Goal: Transaction & Acquisition: Purchase product/service

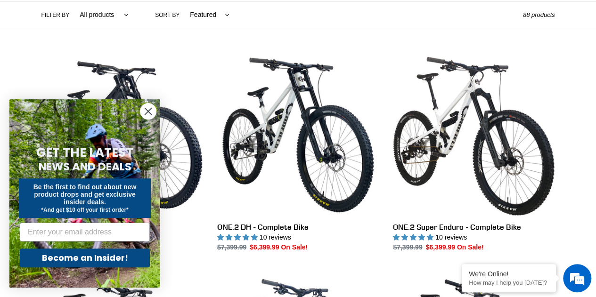
scroll to position [235, 0]
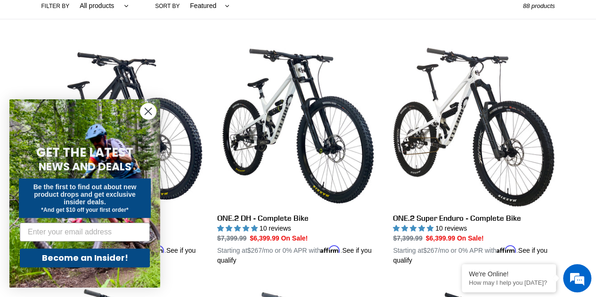
click at [147, 113] on circle "Close dialog" at bounding box center [148, 112] width 16 height 16
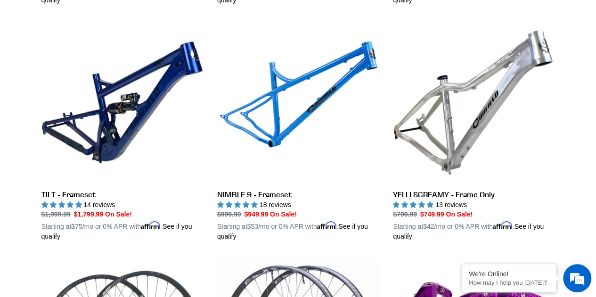
scroll to position [1695, 0]
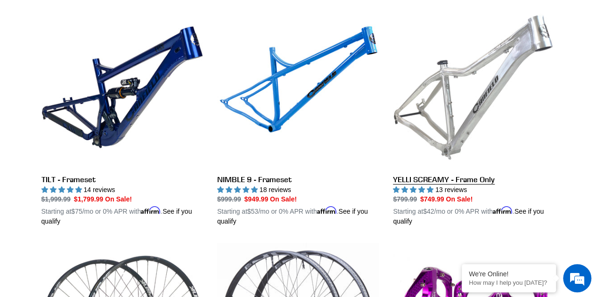
click at [490, 174] on link "YELLI SCREAMY - Frame Only" at bounding box center [474, 117] width 162 height 220
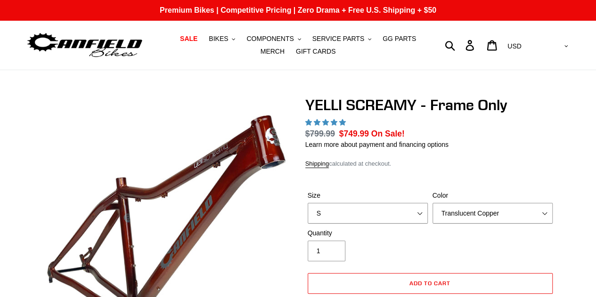
scroll to position [94, 0]
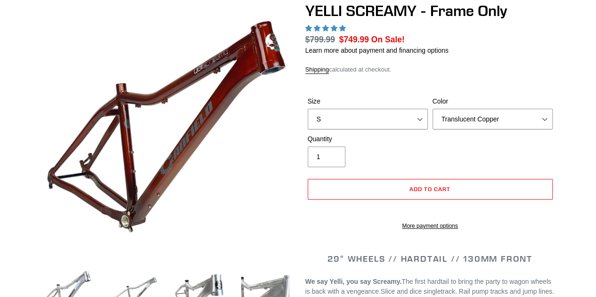
select select "highest-rating"
click at [391, 122] on select "S M L XL" at bounding box center [368, 119] width 120 height 21
select select "L"
click at [308, 109] on select "S M L XL" at bounding box center [368, 119] width 120 height 21
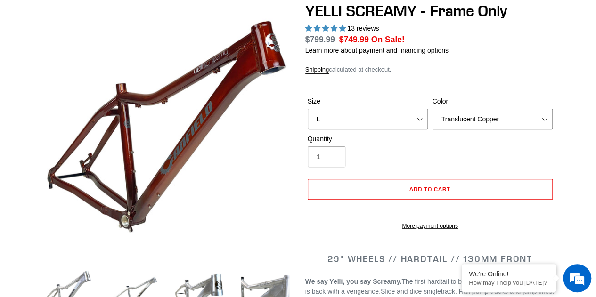
click at [472, 120] on select "Translucent Copper Purple Haze Raw" at bounding box center [492, 119] width 120 height 21
select select "Raw"
click at [432, 109] on select "Translucent Copper Purple Haze Raw" at bounding box center [492, 119] width 120 height 21
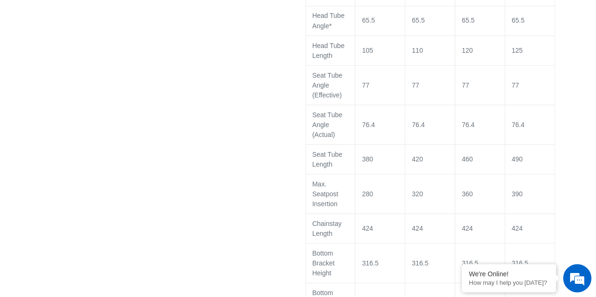
scroll to position [848, 0]
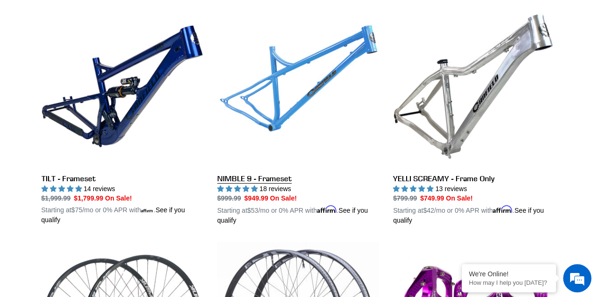
scroll to position [1825, 0]
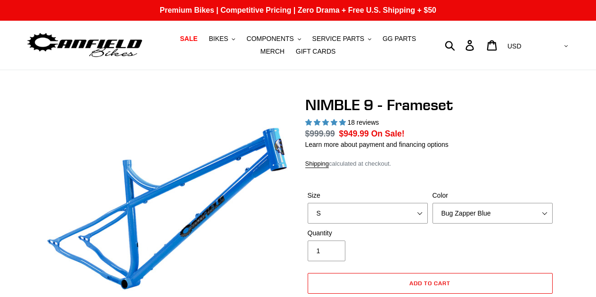
select select "highest-rating"
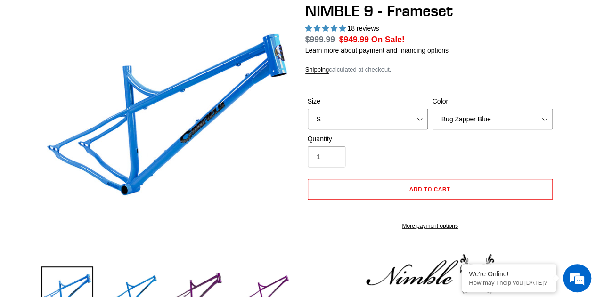
click at [388, 118] on select "S M L XL" at bounding box center [368, 119] width 120 height 21
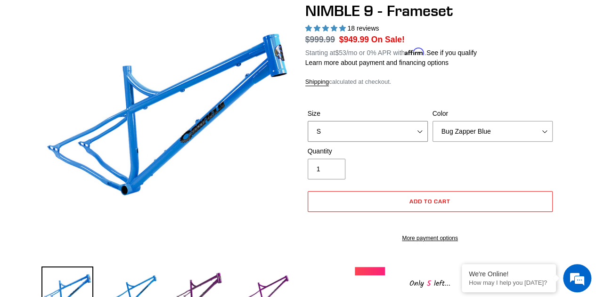
select select "L"
click at [308, 121] on select "S M L XL" at bounding box center [368, 131] width 120 height 21
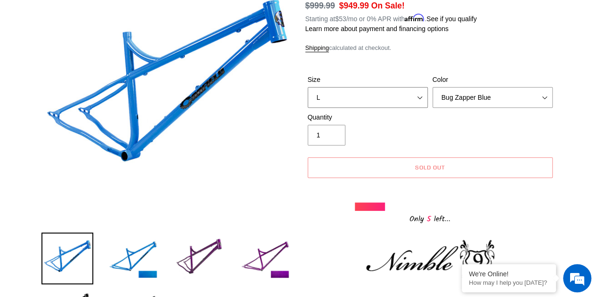
scroll to position [141, 0]
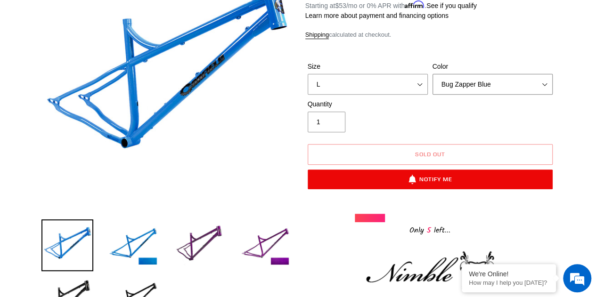
click at [509, 85] on select "Bug Zapper Blue Purple Haze -Sold Out Galaxy Black" at bounding box center [492, 84] width 120 height 21
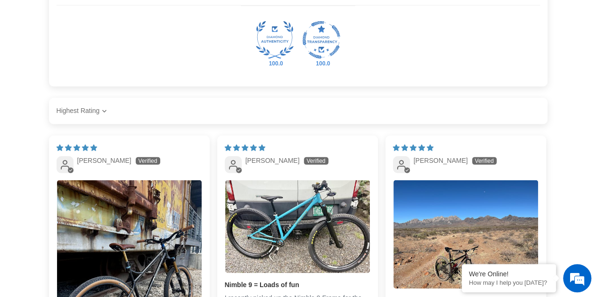
scroll to position [1366, 0]
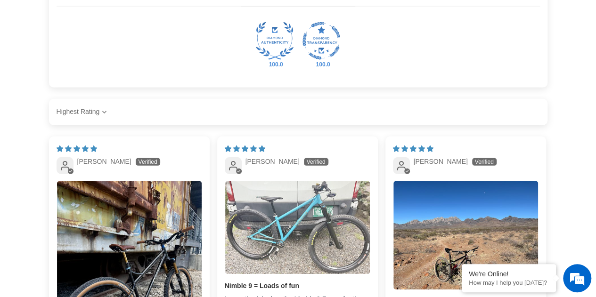
click at [306, 214] on img "Link to user picture 1" at bounding box center [297, 227] width 145 height 93
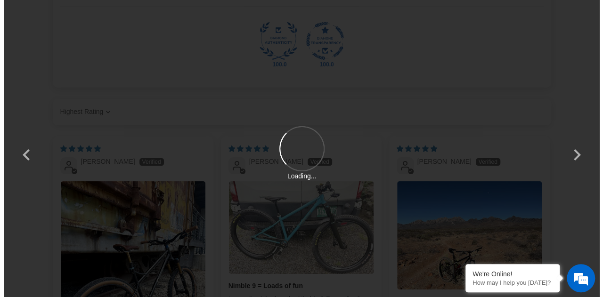
scroll to position [0, 0]
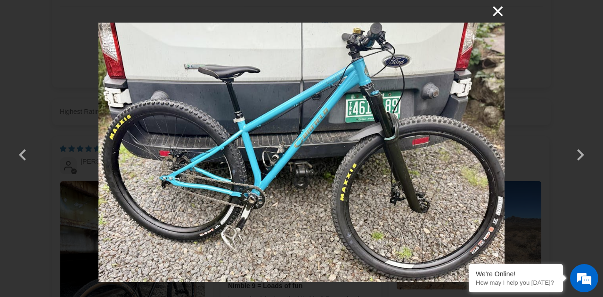
click at [498, 9] on button "×" at bounding box center [493, 11] width 23 height 23
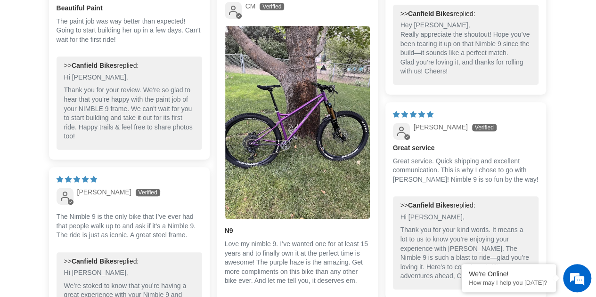
scroll to position [1978, 0]
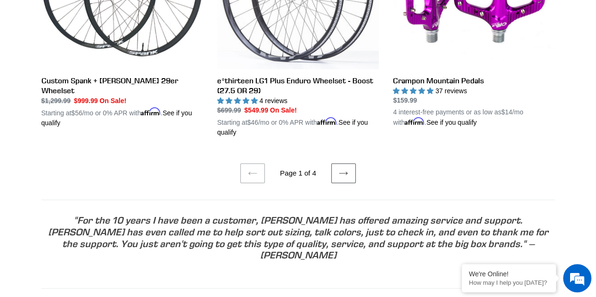
scroll to position [2002, 0]
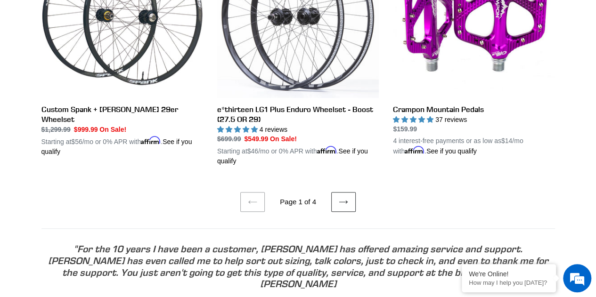
click at [347, 197] on icon at bounding box center [343, 201] width 9 height 9
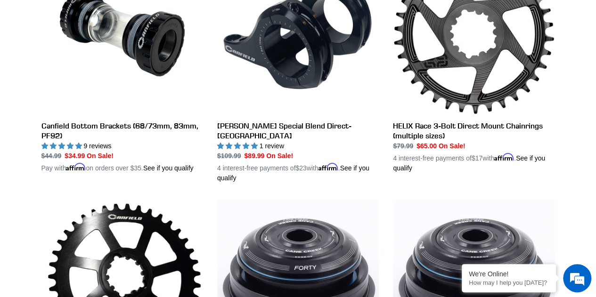
scroll to position [471, 0]
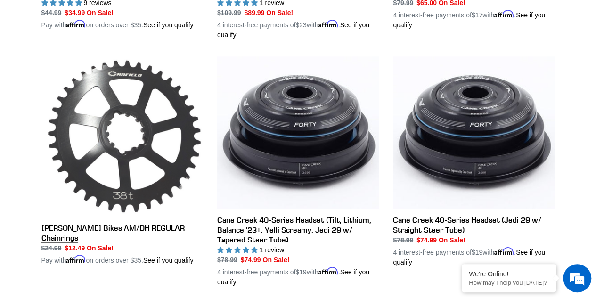
click at [136, 219] on link "[PERSON_NAME] Bikes AM/DH REGULAR Chainrings" at bounding box center [122, 161] width 162 height 209
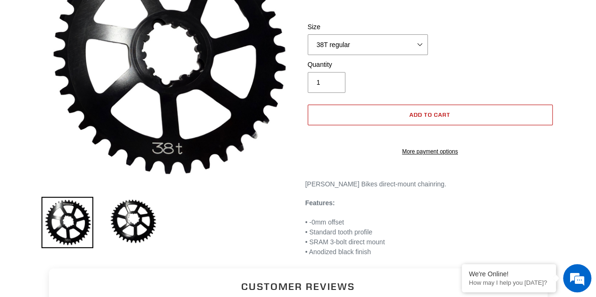
scroll to position [141, 0]
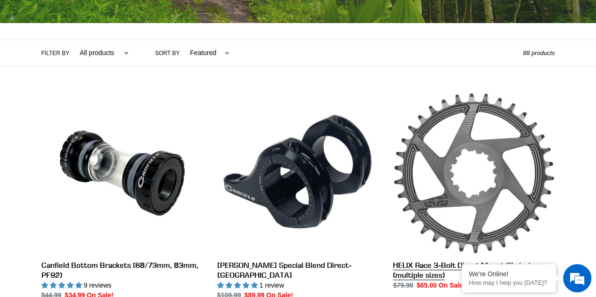
click at [457, 156] on link "HELIX Race 3-Bolt Direct Mount Chainrings (multiple sizes)" at bounding box center [474, 191] width 162 height 198
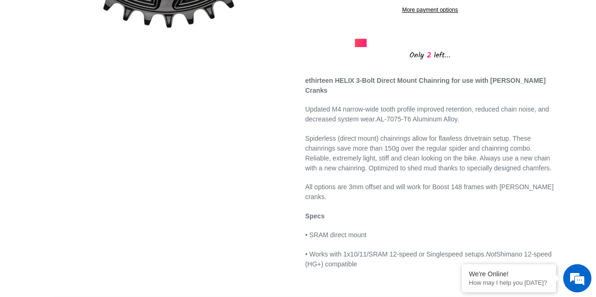
scroll to position [377, 0]
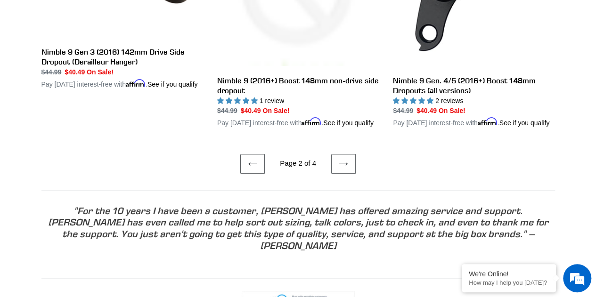
scroll to position [2119, 0]
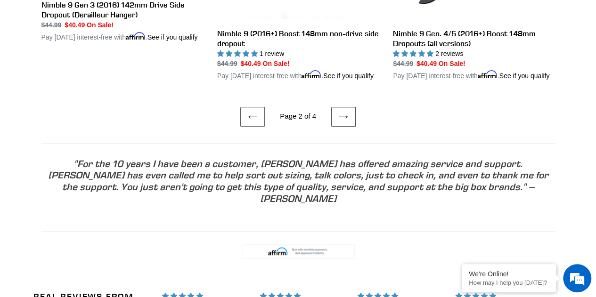
click at [341, 119] on icon at bounding box center [343, 116] width 9 height 9
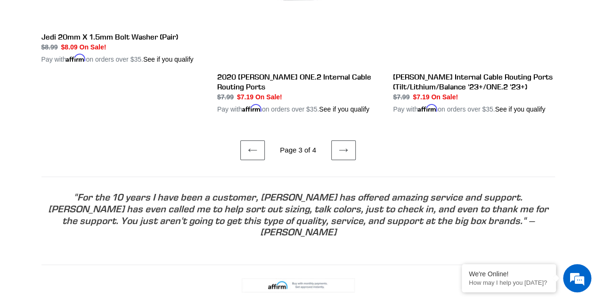
scroll to position [2025, 0]
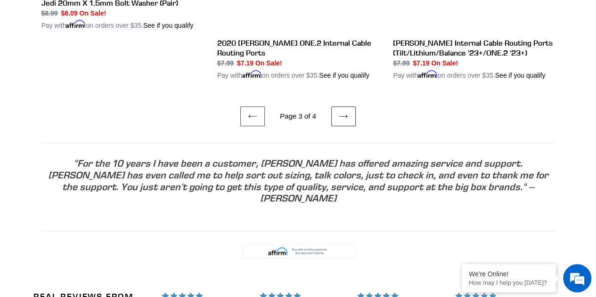
click at [339, 112] on icon at bounding box center [343, 116] width 9 height 9
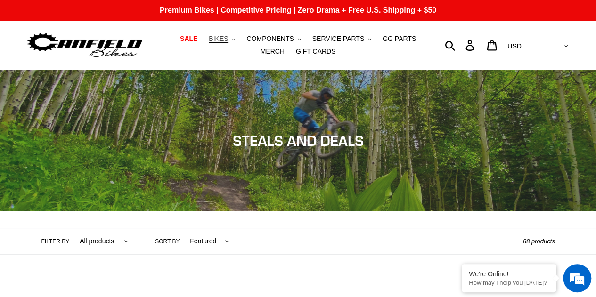
click at [209, 38] on span "BIKES" at bounding box center [218, 39] width 19 height 8
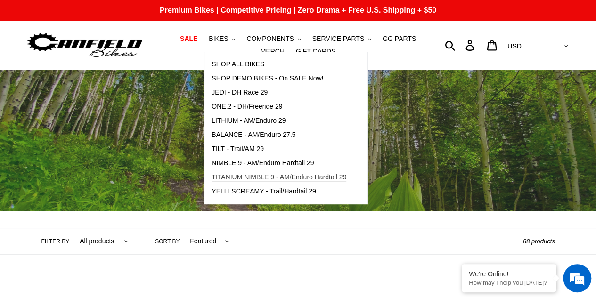
click at [283, 178] on span "TITANIUM NIMBLE 9 - AM/Enduro Hardtail 29" at bounding box center [278, 177] width 135 height 8
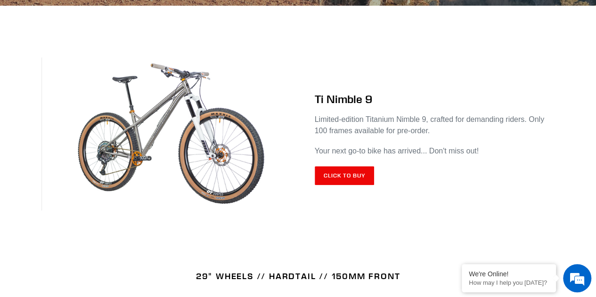
scroll to position [377, 0]
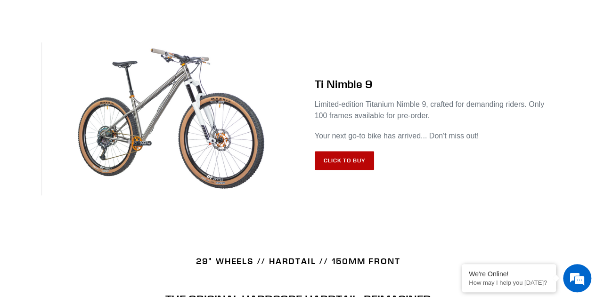
click at [331, 161] on link "Click to Buy" at bounding box center [345, 160] width 60 height 19
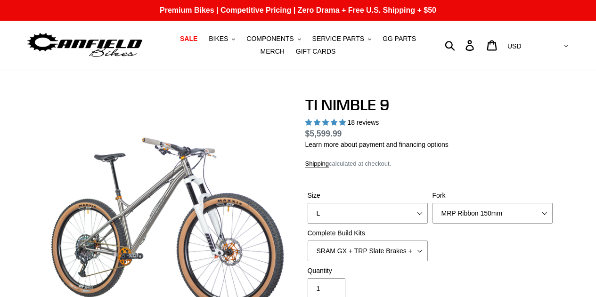
select select "highest-rating"
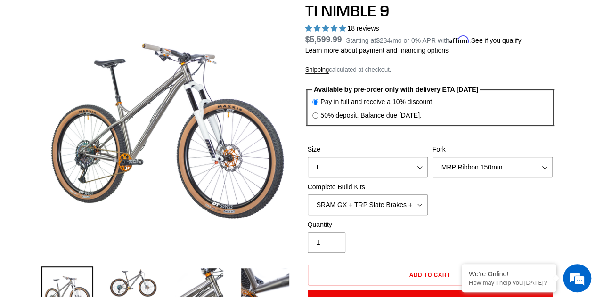
scroll to position [141, 0]
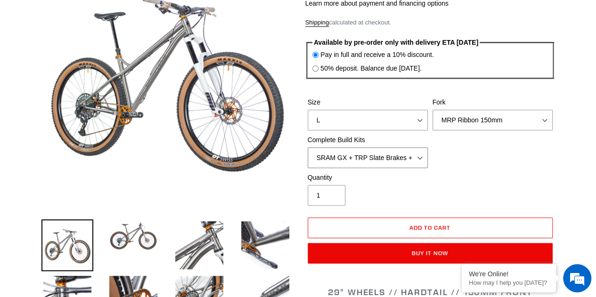
click at [387, 162] on select "SRAM GX + TRP Slate Brakes + Rotors + e13 LG-1 Wheels SHIMANO XT + SHIMANO brak…" at bounding box center [368, 157] width 120 height 21
select select "SHIMANO XTR + HOPE Brakes + DT Swiss Carbon Wheels"
click at [308, 147] on select "SRAM GX + TRP Slate Brakes + Rotors + e13 LG-1 Wheels SHIMANO XT + SHIMANO brak…" at bounding box center [368, 157] width 120 height 21
click at [385, 155] on select "SRAM GX + TRP Slate Brakes + Rotors + e13 LG-1 Wheels SHIMANO XT + SHIMANO brak…" at bounding box center [368, 157] width 120 height 21
click at [384, 156] on select "SRAM GX + TRP Slate Brakes + Rotors + e13 LG-1 Wheels SHIMANO XT + SHIMANO brak…" at bounding box center [368, 157] width 120 height 21
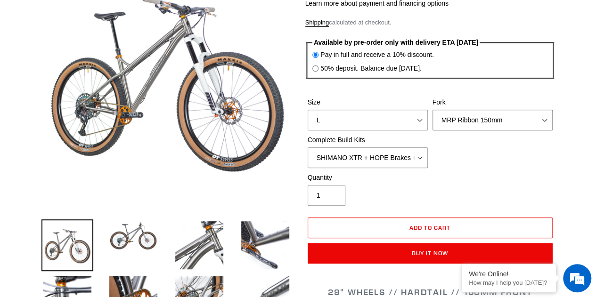
click at [497, 121] on select "MRP Ribbon 150mm RockShox Lyrik 150mm Fox Factory 36 150mm Cane Creek Helm 150m…" at bounding box center [492, 120] width 120 height 21
select select "RockShox Lyrik 150mm"
click at [432, 110] on select "MRP Ribbon 150mm RockShox Lyrik 150mm Fox Factory 36 150mm Cane Creek Helm 150m…" at bounding box center [492, 120] width 120 height 21
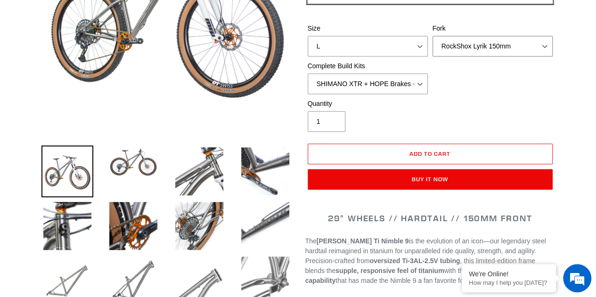
scroll to position [283, 0]
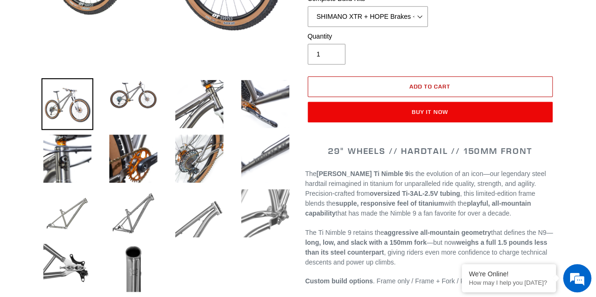
click at [459, 90] on button "Add to cart" at bounding box center [430, 86] width 245 height 21
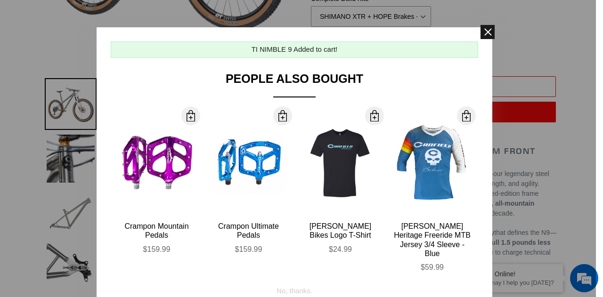
click at [484, 34] on span at bounding box center [487, 32] width 14 height 14
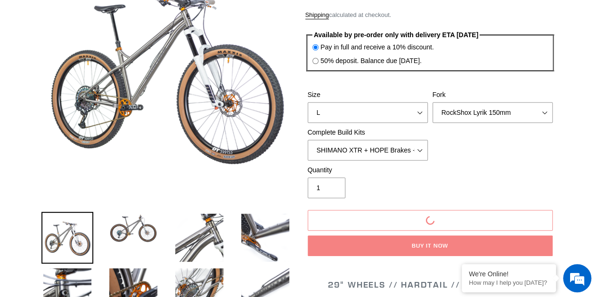
scroll to position [0, 0]
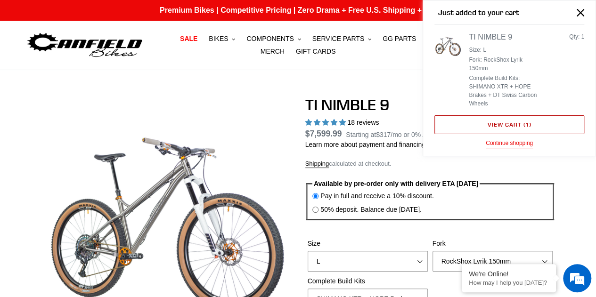
click at [519, 115] on link "View cart ( 1 )" at bounding box center [509, 124] width 150 height 19
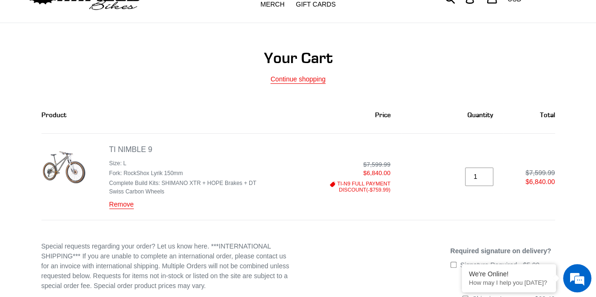
scroll to position [94, 0]
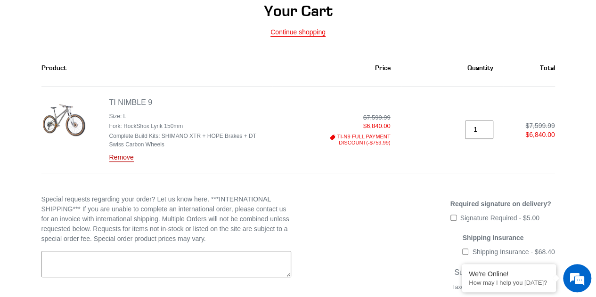
click at [123, 157] on link "Remove" at bounding box center [121, 158] width 24 height 8
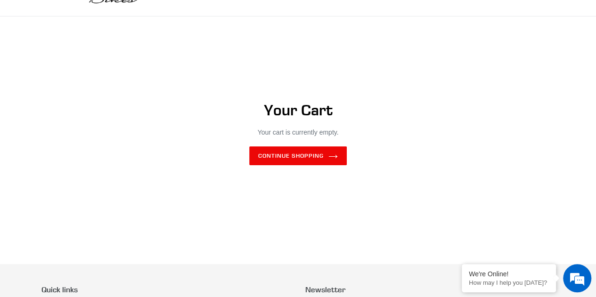
scroll to position [0, 0]
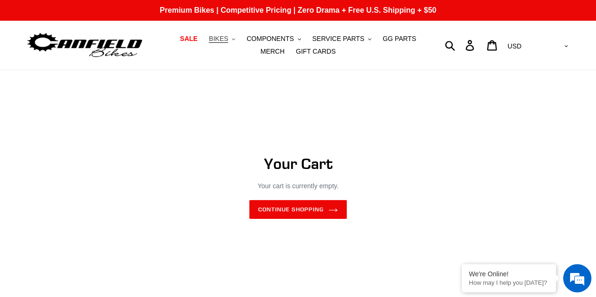
click at [209, 37] on span "BIKES" at bounding box center [218, 39] width 19 height 8
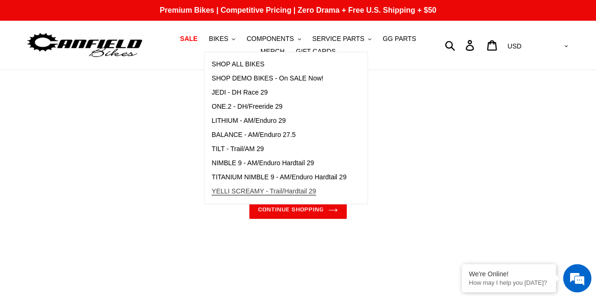
click at [235, 194] on span "YELLI SCREAMY - Trail/Hardtail 29" at bounding box center [263, 191] width 105 height 8
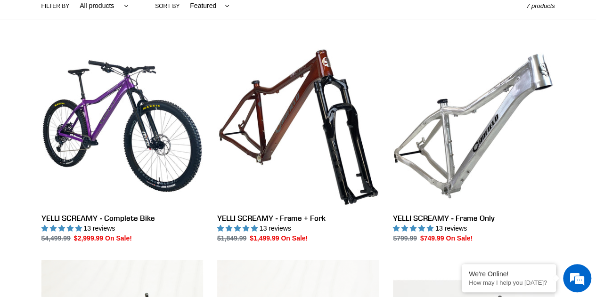
scroll to position [283, 0]
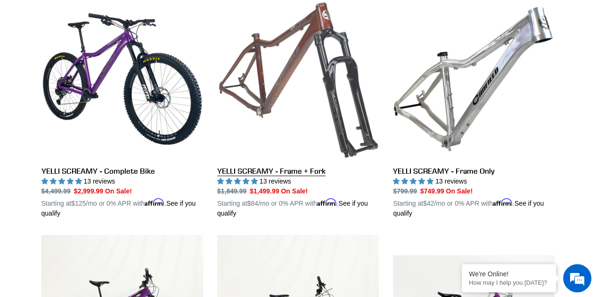
click at [291, 172] on link "YELLI SCREAMY - Frame + Fork" at bounding box center [298, 108] width 162 height 220
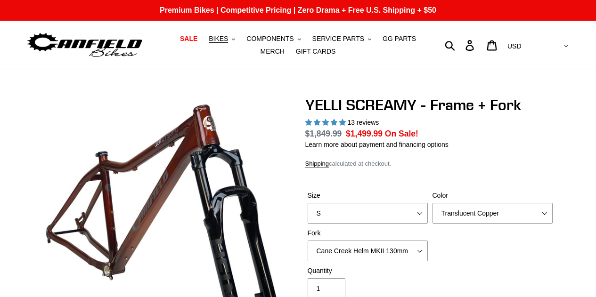
select select "highest-rating"
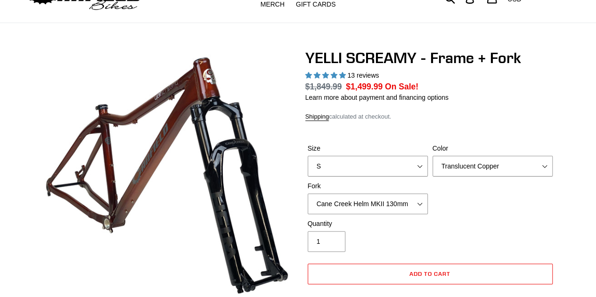
select select "L"
click at [308, 156] on select "S M L XL" at bounding box center [368, 166] width 120 height 21
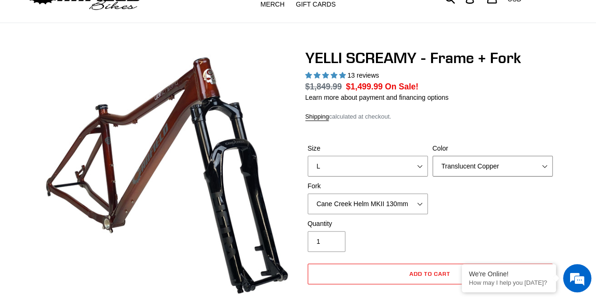
click at [481, 161] on select "Translucent Copper Purple Haze Raw" at bounding box center [492, 166] width 120 height 21
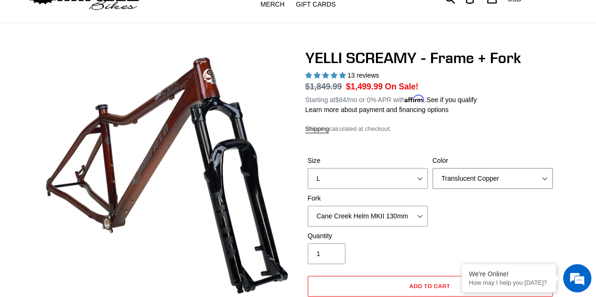
select select "Raw"
click at [432, 168] on select "Translucent Copper Purple Haze Raw" at bounding box center [492, 178] width 120 height 21
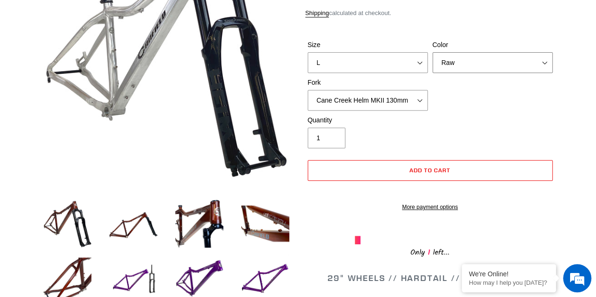
scroll to position [141, 0]
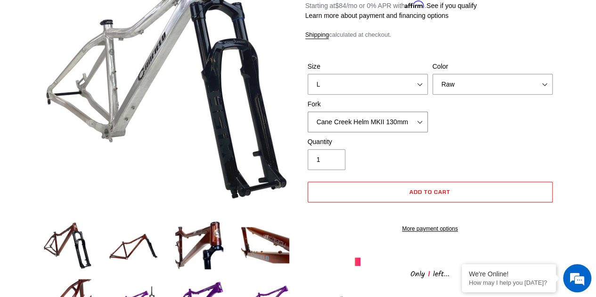
click at [403, 123] on select "Cane Creek Helm MKII 130mm Fox 34 SL Factory Grip X 130mm RockShox Pike Ultimat…" at bounding box center [368, 122] width 120 height 21
click at [422, 117] on select "Cane Creek Helm MKII 130mm Fox 34 SL Factory Grip X 130mm RockShox Pike Ultimat…" at bounding box center [368, 122] width 120 height 21
select select "RockShox Pike Ultimate 130mm"
click at [308, 112] on select "Cane Creek Helm MKII 130mm Fox 34 SL Factory Grip X 130mm RockShox Pike Ultimat…" at bounding box center [368, 122] width 120 height 21
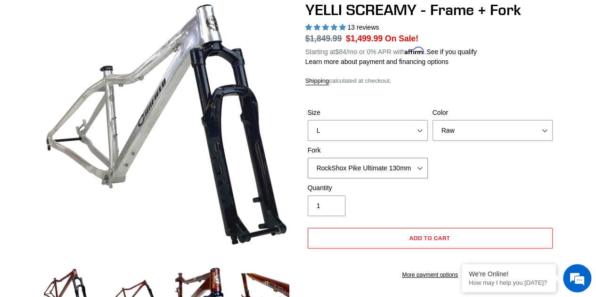
scroll to position [94, 0]
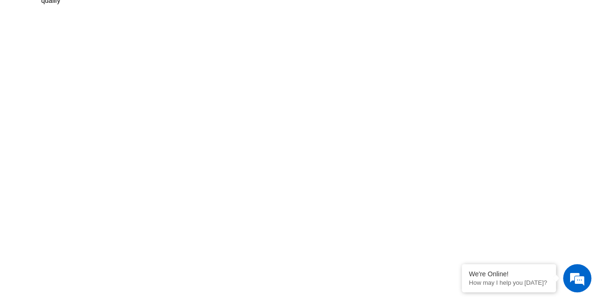
scroll to position [1000, 0]
